Goal: Transaction & Acquisition: Purchase product/service

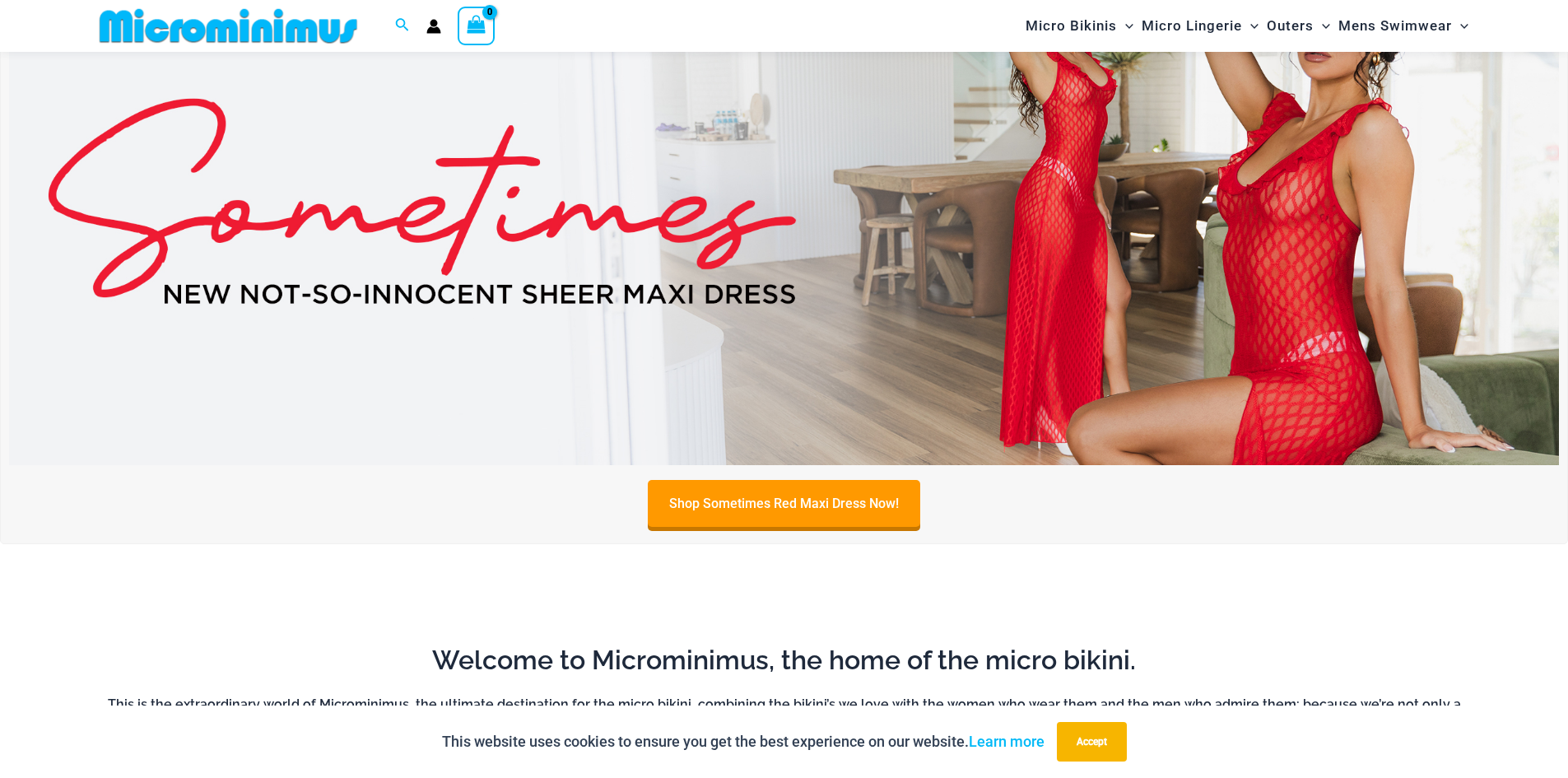
scroll to position [191, 0]
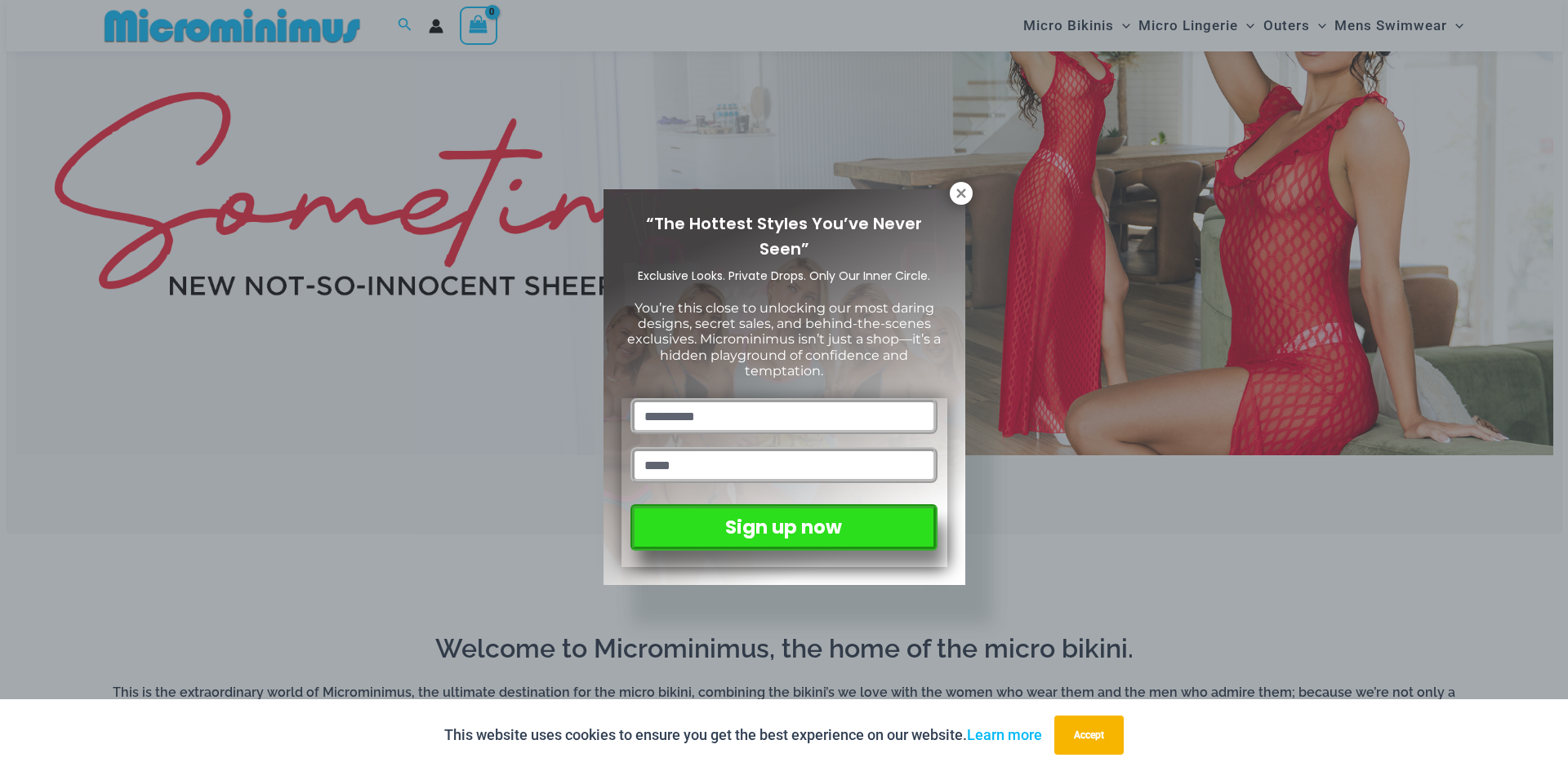
drag, startPoint x: 772, startPoint y: 491, endPoint x: 1065, endPoint y: 562, distance: 301.5
click at [1065, 562] on div "“The Hottest Styles You’ve Never Seen” Exclusive Looks. Private Drops. Only Our…" at bounding box center [784, 386] width 1568 height 771
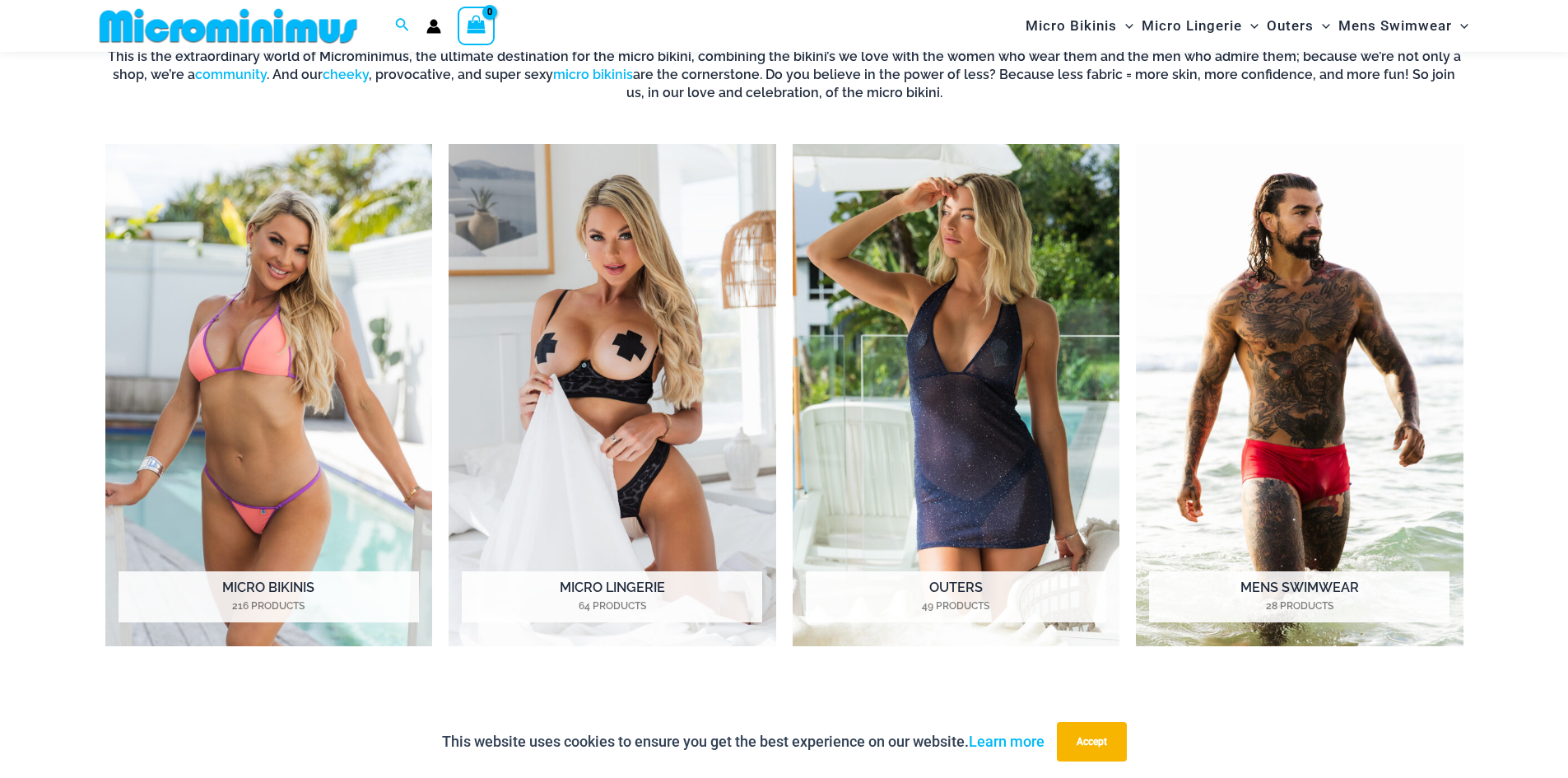
scroll to position [831, 0]
click at [177, 295] on img "Visit product category Micro Bikinis" at bounding box center [268, 396] width 328 height 503
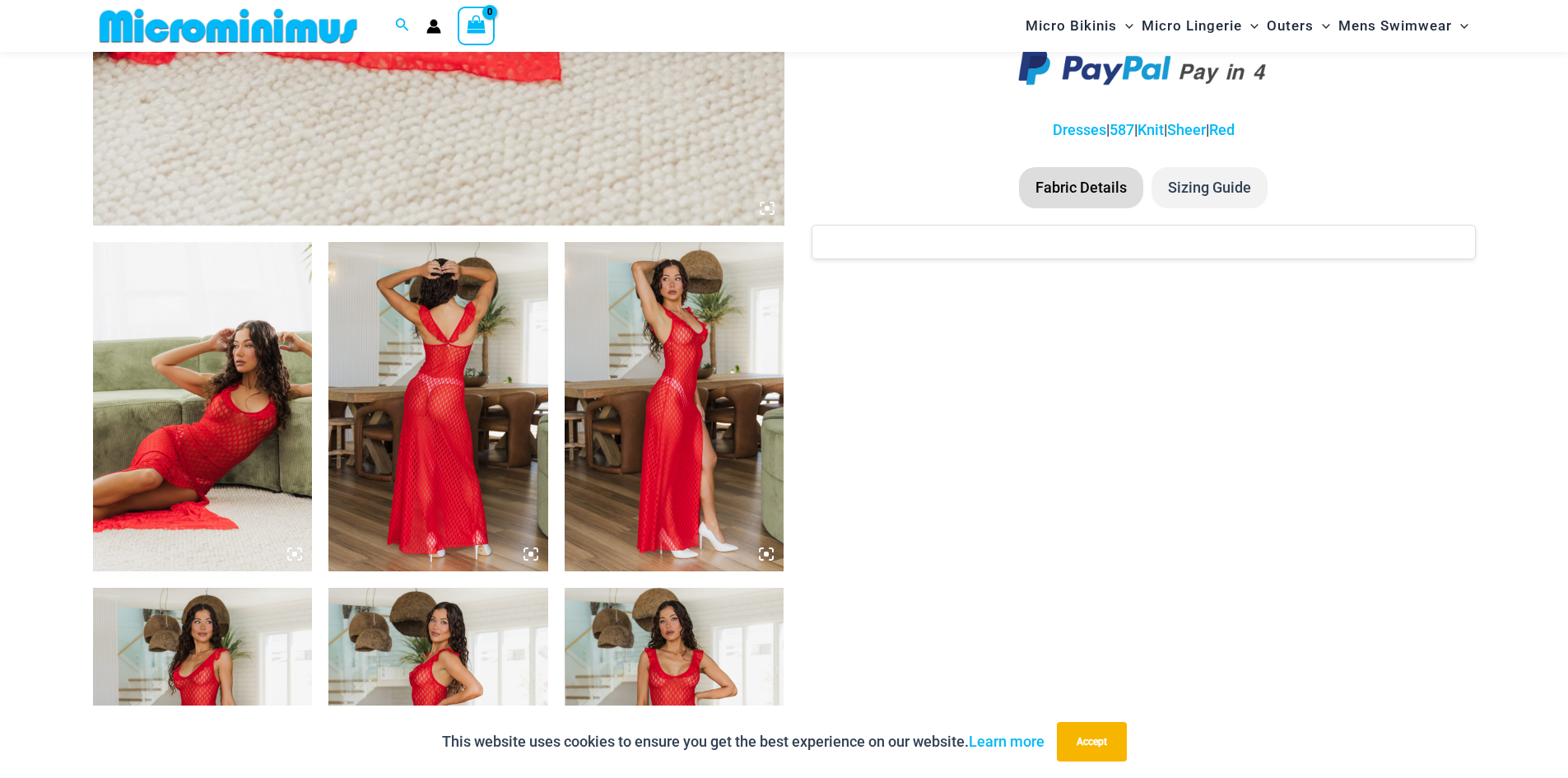
scroll to position [963, 0]
click at [479, 396] on img at bounding box center [438, 406] width 220 height 330
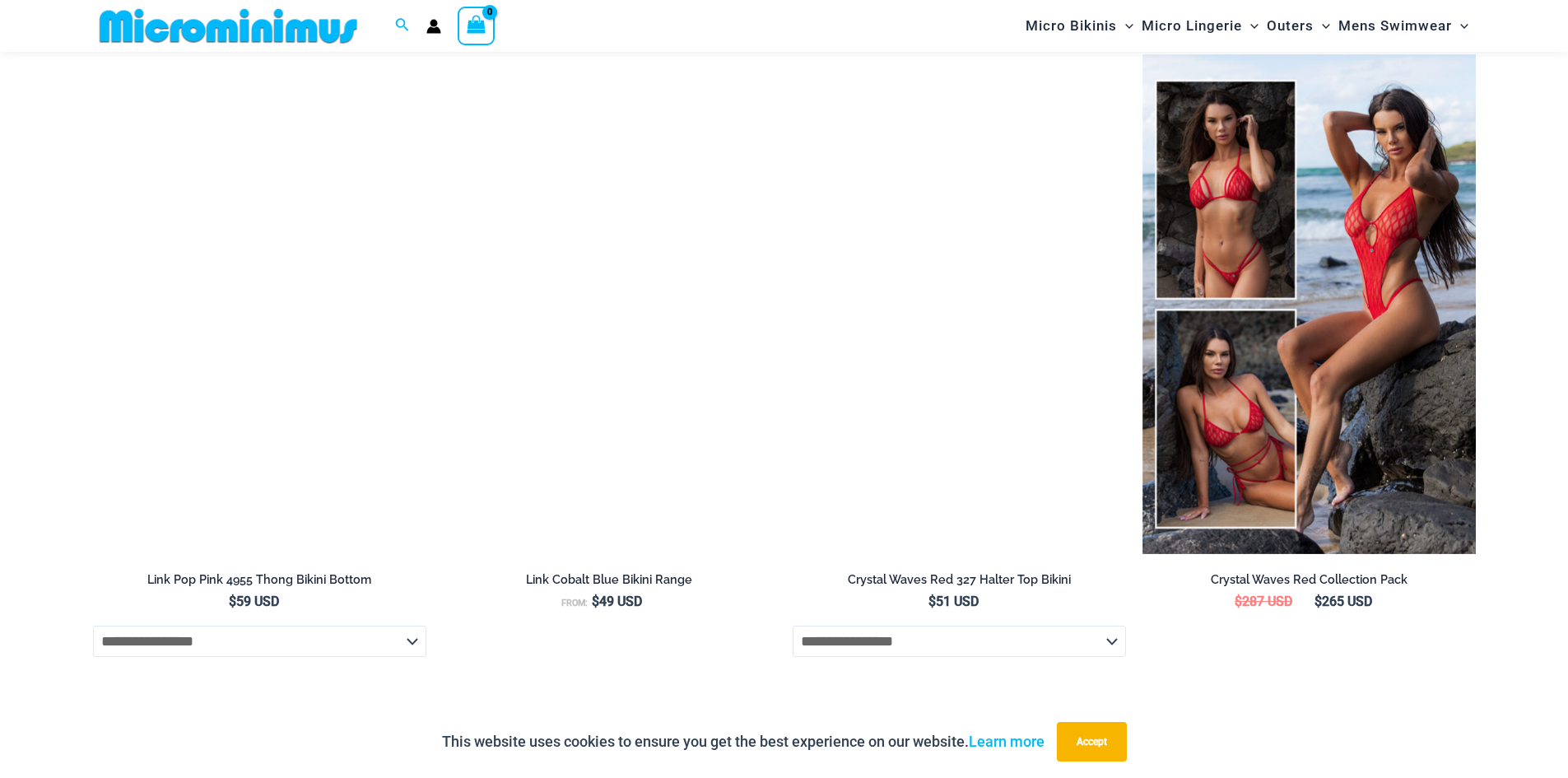
scroll to position [2899, 0]
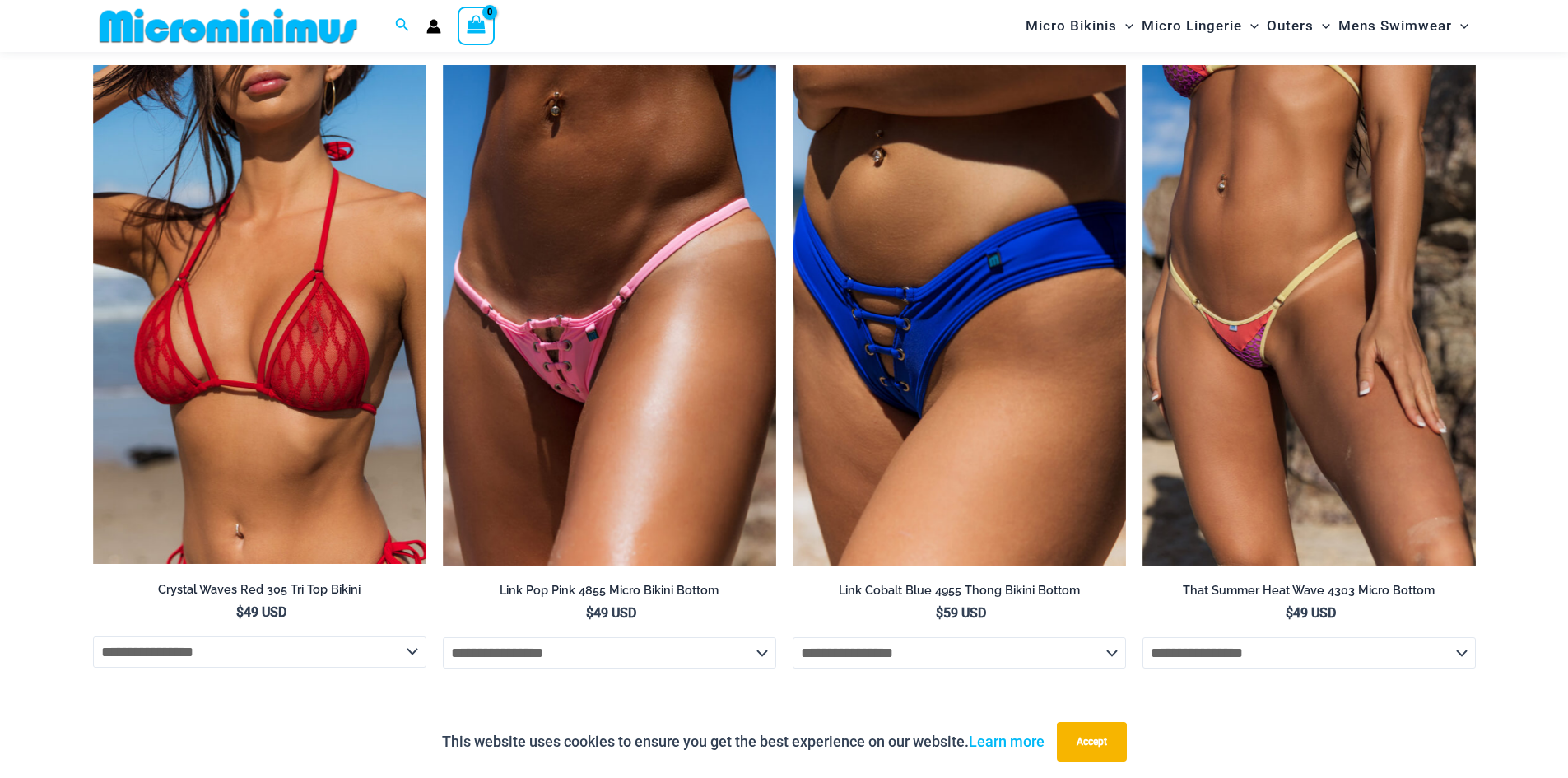
scroll to position [2230, 0]
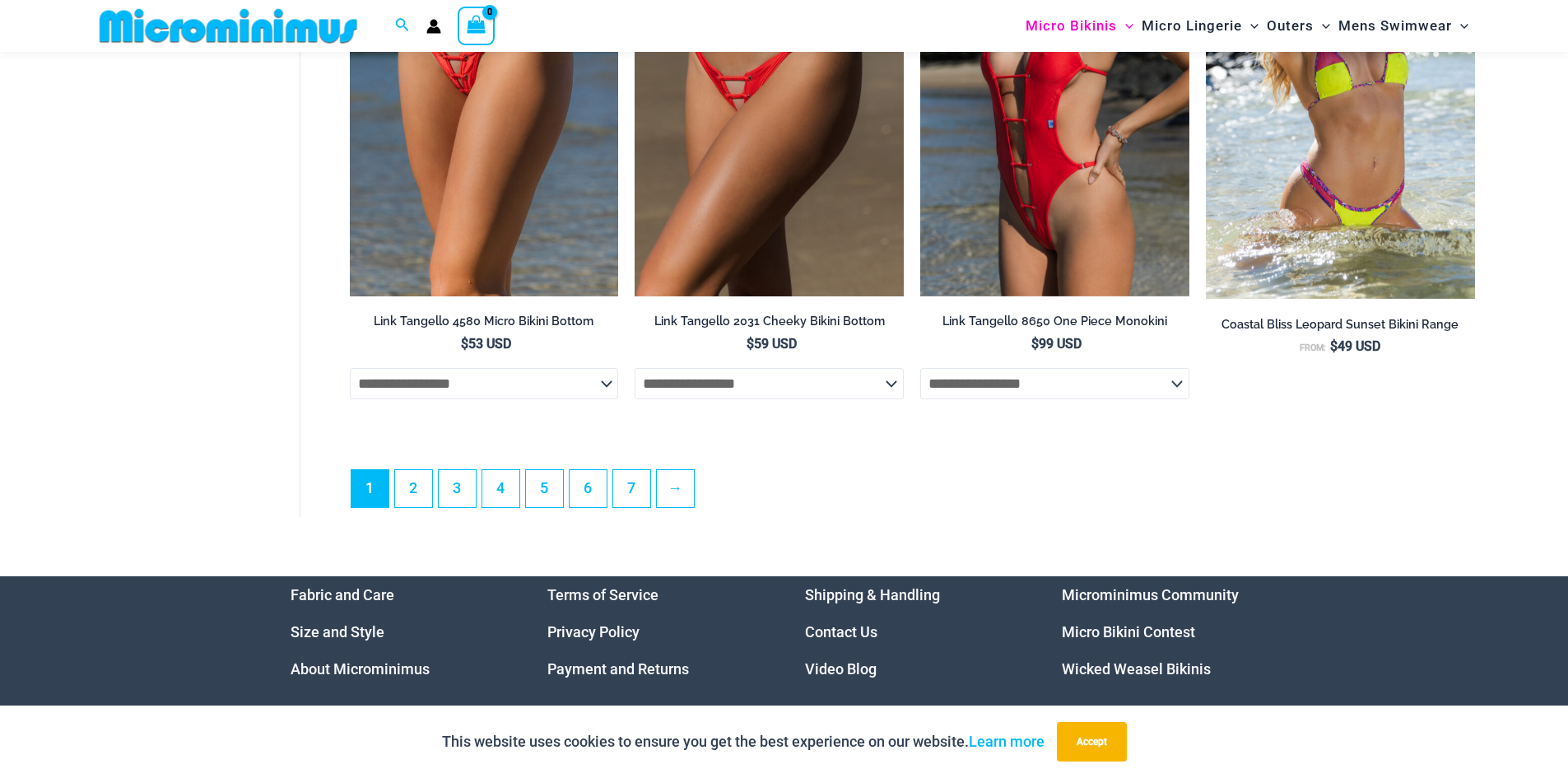
scroll to position [4569, 0]
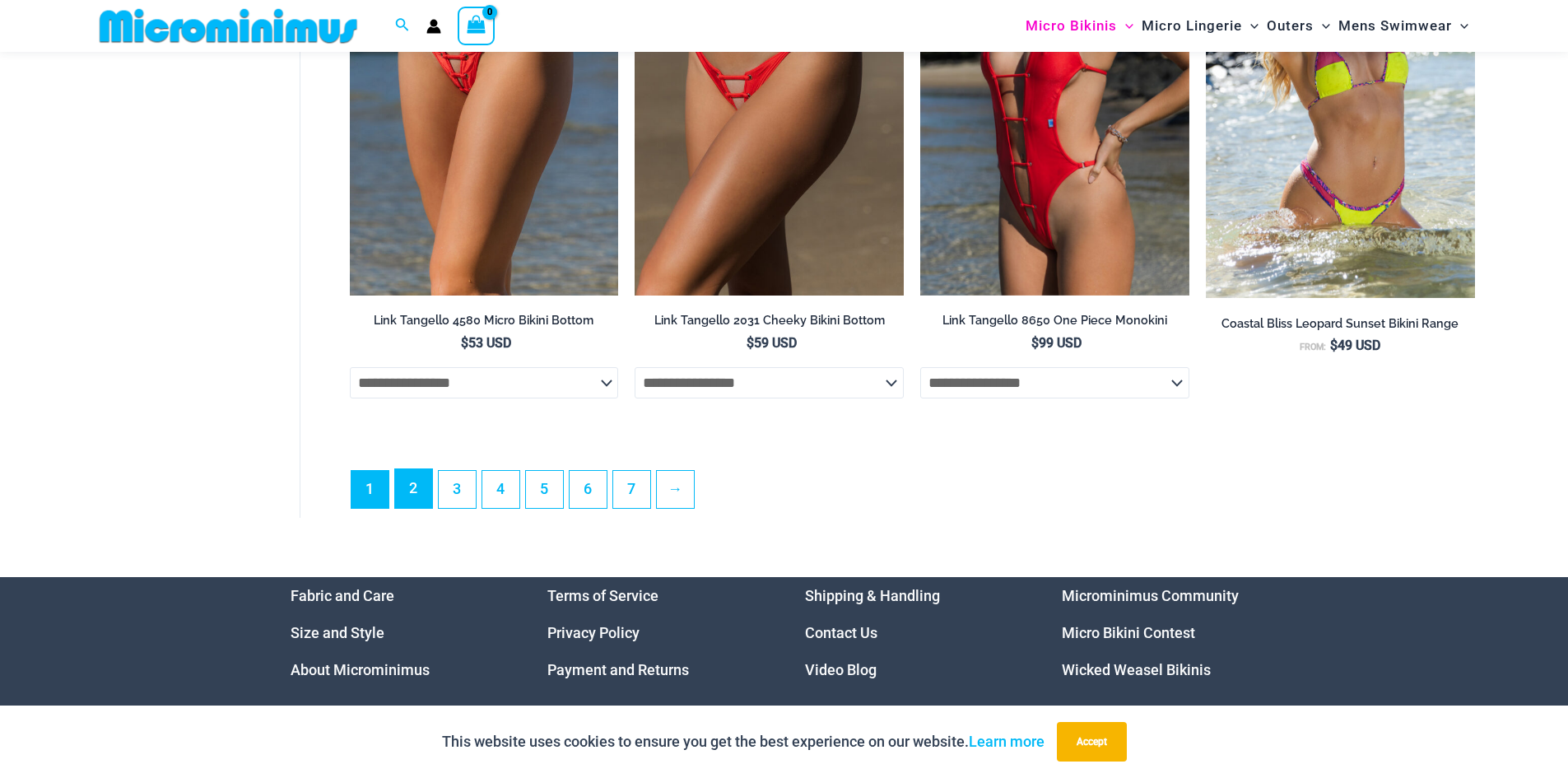
click at [420, 502] on link "2" at bounding box center [413, 489] width 37 height 39
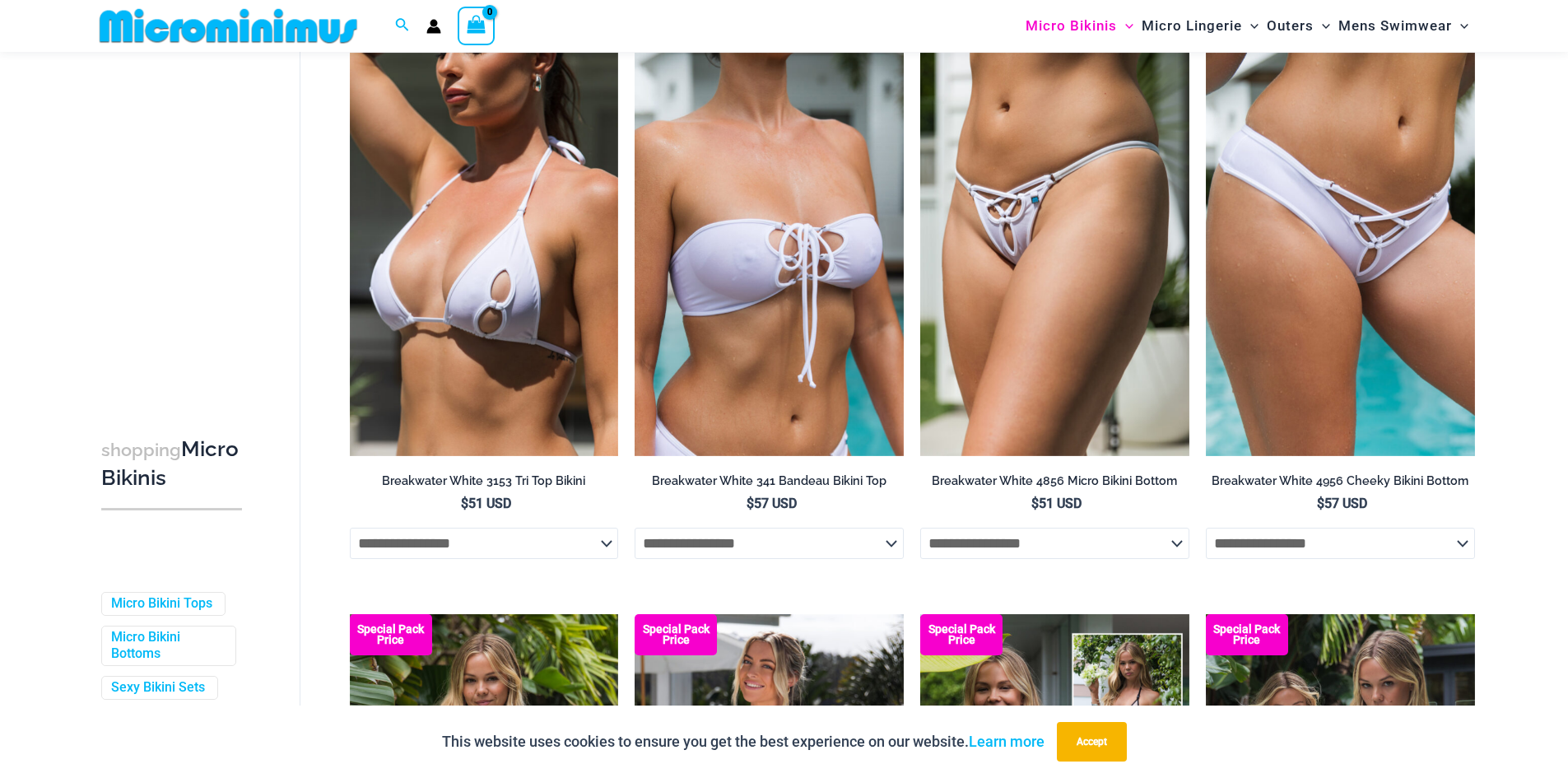
scroll to position [3538, 0]
